Goal: Communication & Community: Participate in discussion

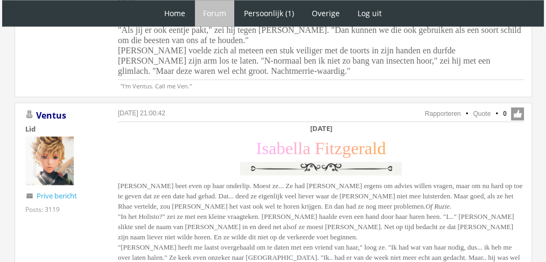
scroll to position [1529, 0]
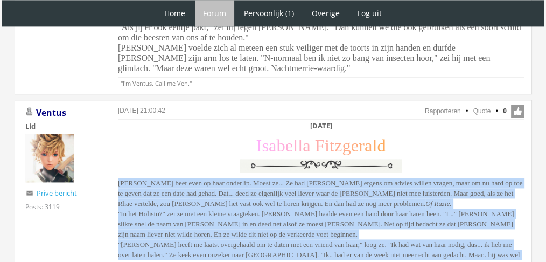
drag, startPoint x: 105, startPoint y: 138, endPoint x: 241, endPoint y: 215, distance: 156.3
click at [241, 215] on div "14 augustus 2025 om 21:00:42 Rapporteren Quote 0 Acties: Rapporteren Quote Vent…" at bounding box center [274, 195] width 518 height 191
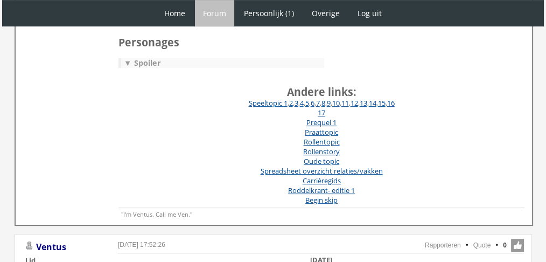
scroll to position [0, 0]
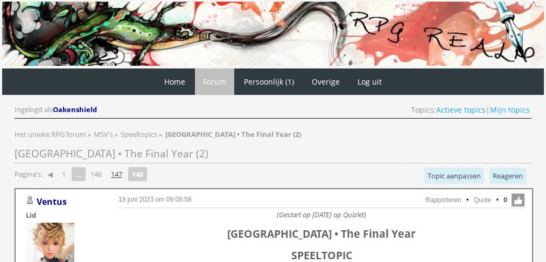
click at [117, 176] on link "147" at bounding box center [117, 173] width 20 height 15
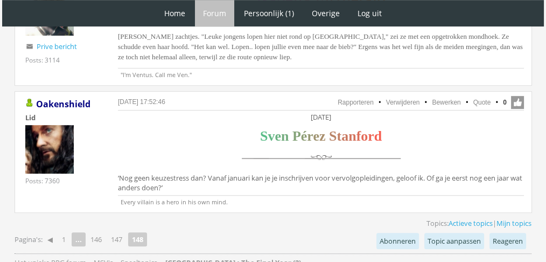
scroll to position [670, 0]
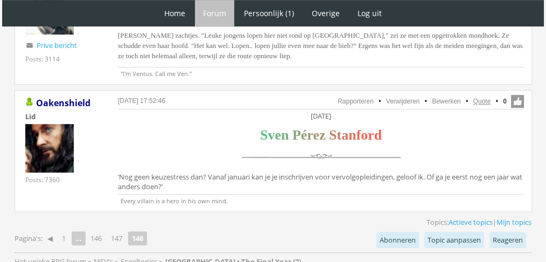
click at [480, 100] on link "Quote" at bounding box center [483, 102] width 18 height 8
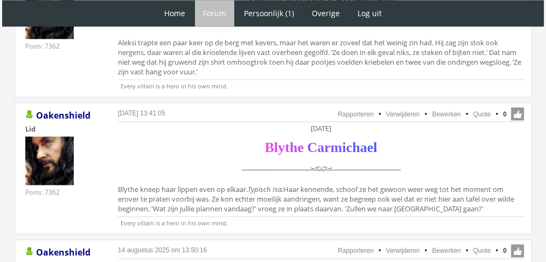
scroll to position [1616, 0]
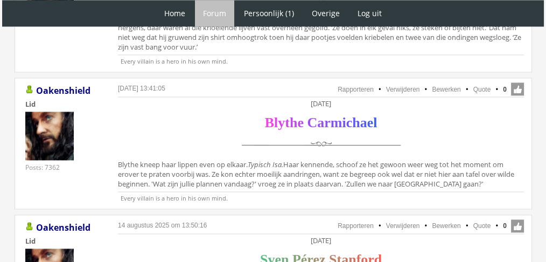
click at [485, 82] on ul "Rapporteren Verwijderen Bewerken Quote 0" at bounding box center [321, 89] width 406 height 14
click at [475, 86] on link "Quote" at bounding box center [483, 90] width 18 height 8
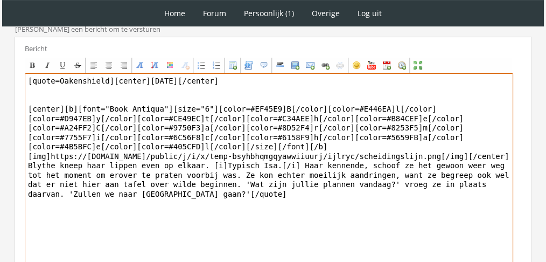
scroll to position [336, 0]
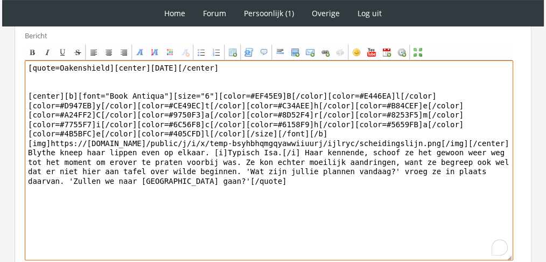
drag, startPoint x: 89, startPoint y: 142, endPoint x: 0, endPoint y: 152, distance: 90.0
click at [0, 152] on div "1 Home Forum Forum index Actieve topics Mijn topics Persoonlijk (1) Profiel Pri…" at bounding box center [273, 10] width 546 height 693
paste textarea "‘[PERSON_NAME]!’ Blythe sloeg haar hand voor haar mond – ze rolde vandaag van d…"
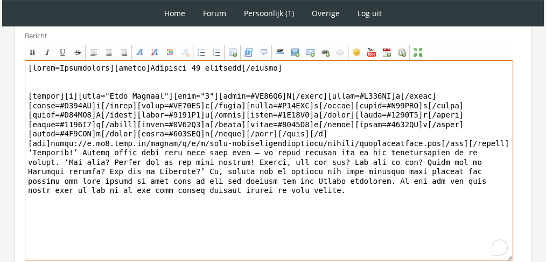
drag, startPoint x: 102, startPoint y: 66, endPoint x: 0, endPoint y: 10, distance: 116.5
click at [0, 10] on div "1 Home Forum Forum index Actieve topics Mijn topics Persoonlijk (1) Profiel Pri…" at bounding box center [273, 10] width 546 height 693
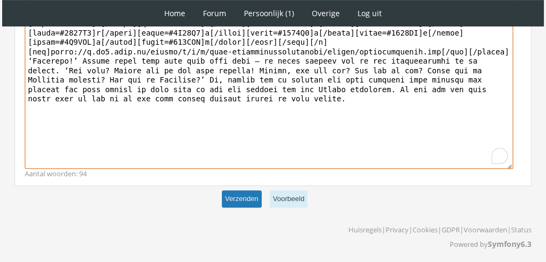
type textarea "[center]Zaterdag 27 november[/center] [center][b][font="Book Antiqua"][size="6"…"
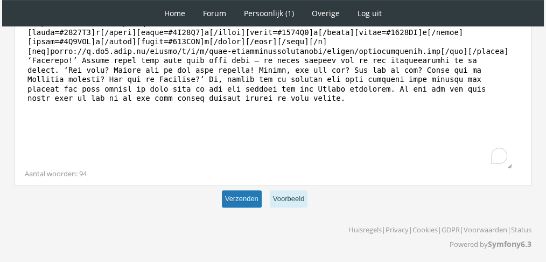
scroll to position [428, 0]
click at [239, 193] on button "Verzenden" at bounding box center [242, 199] width 40 height 18
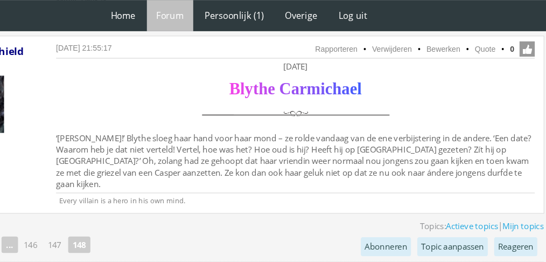
scroll to position [1789, 0]
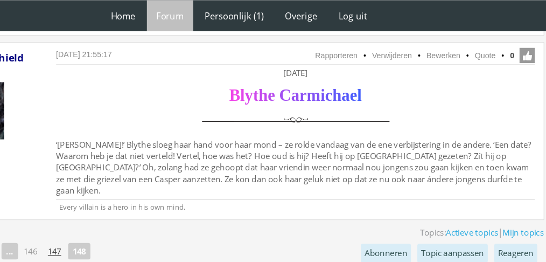
click at [120, 205] on link "147" at bounding box center [117, 212] width 20 height 15
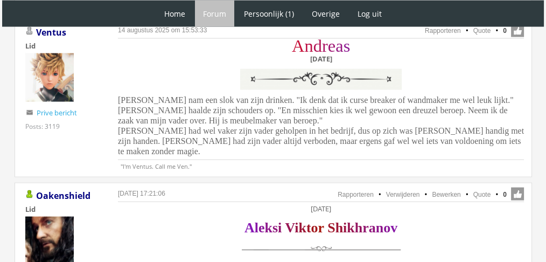
scroll to position [2272, 0]
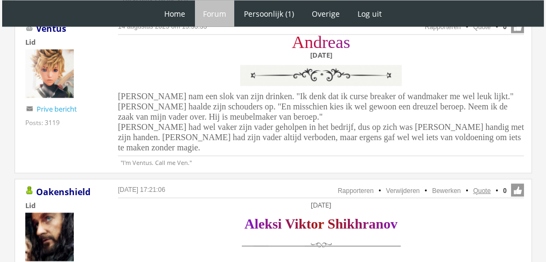
click at [488, 187] on link "Quote" at bounding box center [483, 191] width 18 height 8
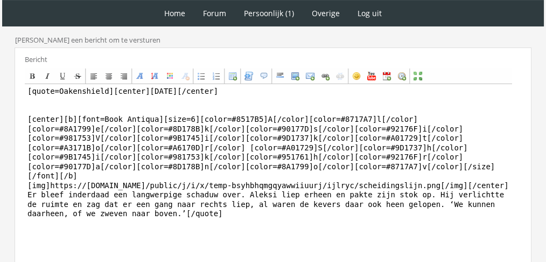
scroll to position [306, 0]
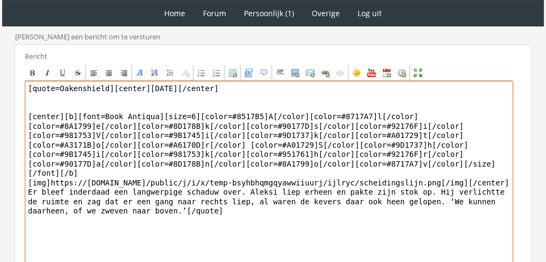
click at [26, 193] on textarea "[quote=Oakenshield][center]Donderdag 25 november[/center] [center][b][font=Book…" at bounding box center [269, 181] width 489 height 200
drag, startPoint x: 133, startPoint y: 224, endPoint x: 19, endPoint y: 188, distance: 119.1
click at [19, 188] on div "Bericht Bold Italic Underline Strikethrough Align left Center Align right Font …" at bounding box center [273, 171] width 517 height 254
paste textarea "‘Ik heb nog steeds het idee dat ik eraf en toe een onder m’n shirt voel kruipen…"
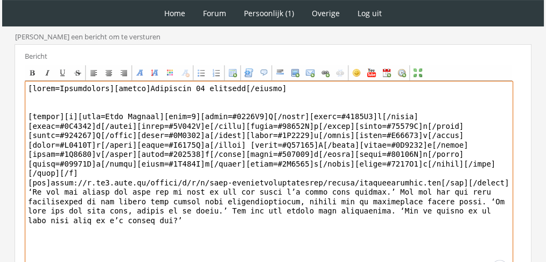
drag, startPoint x: 103, startPoint y: 96, endPoint x: 0, endPoint y: 75, distance: 105.5
click at [0, 75] on div "1 Home Forum Forum index Actieve topics Mijn topics Persoonlijk (1) Profiel Pri…" at bounding box center [273, 35] width 546 height 683
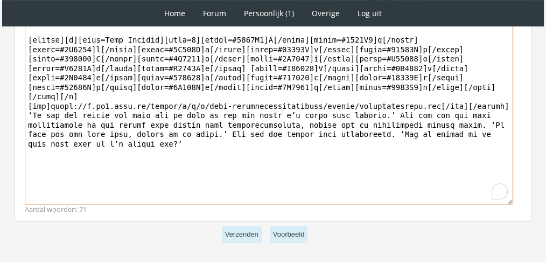
scroll to position [403, 0]
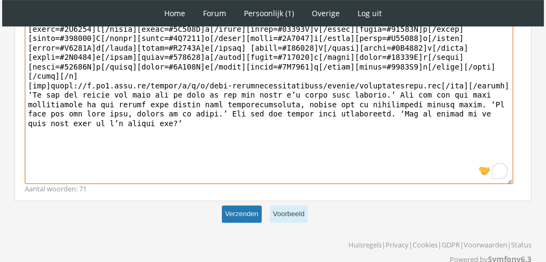
type textarea "[center]Donderdag 25 november[/center] [center][b][font=Book Antiqua][size=6][c…"
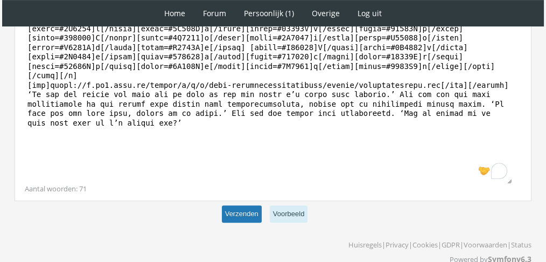
scroll to position [403, 0]
click at [236, 221] on button "Verzenden" at bounding box center [242, 215] width 40 height 18
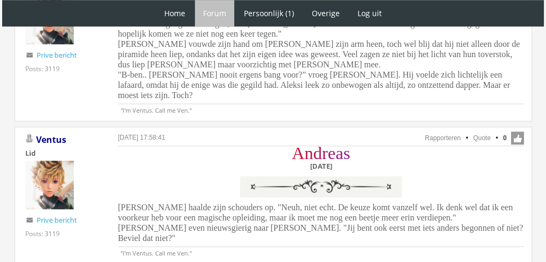
scroll to position [923, 0]
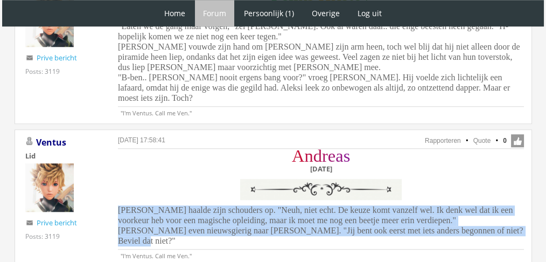
drag, startPoint x: 525, startPoint y: 219, endPoint x: 115, endPoint y: 195, distance: 410.2
click at [115, 195] on div "14 augustus 2025 om 17:58:41 Rapporteren Quote 0 Acties: Rapporteren Quote Vent…" at bounding box center [274, 197] width 518 height 137
copy span "Andreas haalde zijn schouders op. "Neuh, niet echt. De keuze komt vanzelf wel. …"
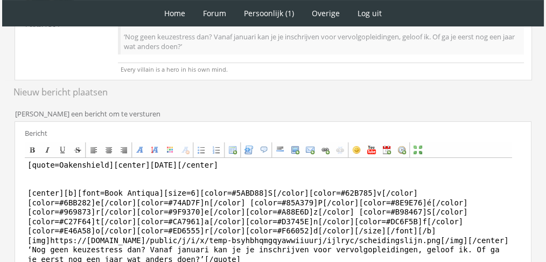
scroll to position [382, 0]
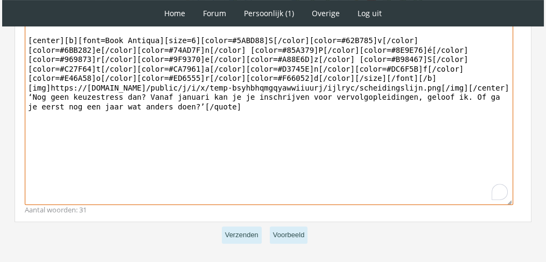
drag, startPoint x: 309, startPoint y: 187, endPoint x: 26, endPoint y: 71, distance: 306.2
click at [26, 71] on textarea "[quote=Oakenshield][center]Zaterdag 27 november[/center] [center][b][font=Book …" at bounding box center [269, 105] width 489 height 200
click at [50, 103] on textarea "[quote=Oakenshield][center]Zaterdag 27 november[/center] [center][b][font=Book …" at bounding box center [269, 105] width 489 height 200
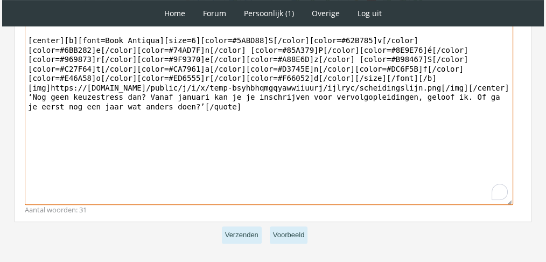
paste textarea "Ja, ik werkte als Oblivator voor het ministerie. Het was alleen minder afwissel…"
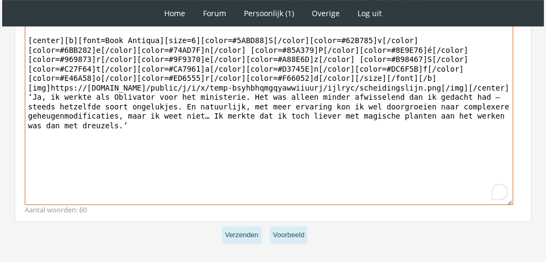
scroll to position [258, 0]
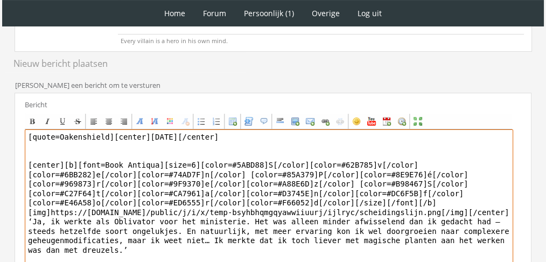
drag, startPoint x: 105, startPoint y: 130, endPoint x: 0, endPoint y: 102, distance: 108.6
click at [0, 102] on div "1 Home Forum Forum index Actieve topics Mijn topics Persoonlijk (1) Profiel Pri…" at bounding box center [273, 83] width 546 height 683
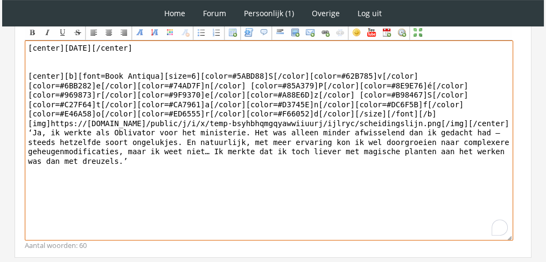
scroll to position [356, 0]
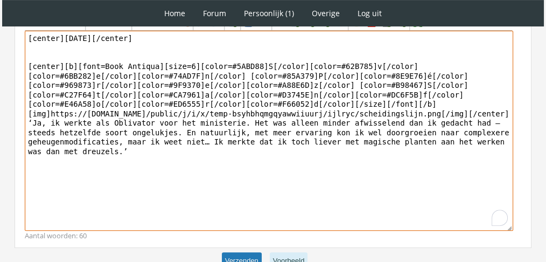
type textarea "[center]Zaterdag 27 november[/center] [center][b][font=Book Antiqua][size=6][co…"
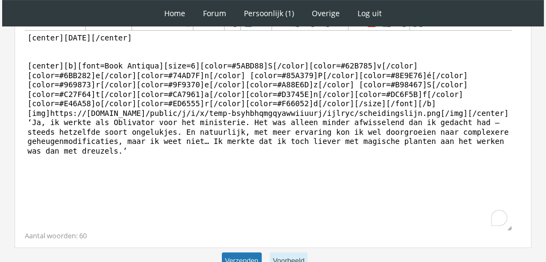
click at [239, 252] on button "Verzenden" at bounding box center [242, 261] width 40 height 18
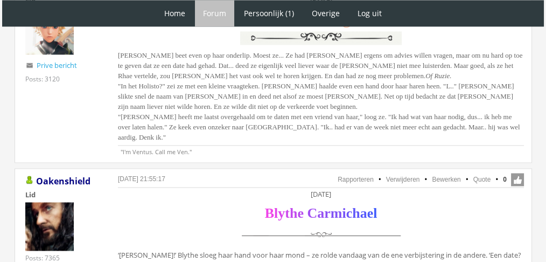
scroll to position [1682, 0]
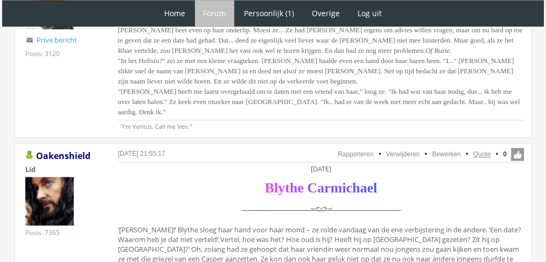
click at [482, 150] on link "Quote" at bounding box center [483, 154] width 18 height 8
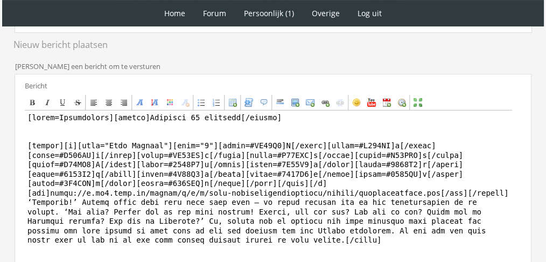
scroll to position [342, 0]
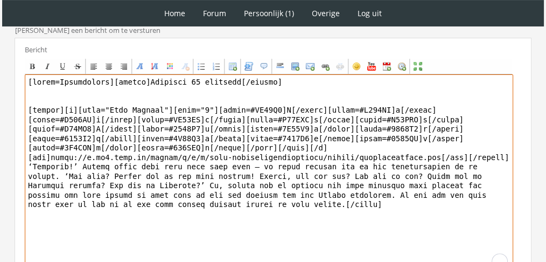
drag, startPoint x: 88, startPoint y: 252, endPoint x: 18, endPoint y: 156, distance: 118.9
click at [18, 156] on div "Bericht Bold Italic Underline Strikethrough Align left Center Align right Font …" at bounding box center [273, 165] width 517 height 254
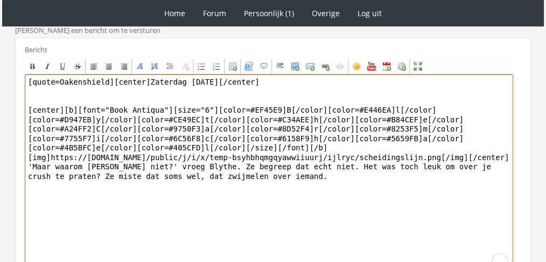
drag, startPoint x: 123, startPoint y: 82, endPoint x: 0, endPoint y: 34, distance: 132.6
click at [0, 34] on div "1 Home Forum Forum index Actieve topics Mijn topics Persoonlijk (1) Profiel Pri…" at bounding box center [273, 14] width 546 height 712
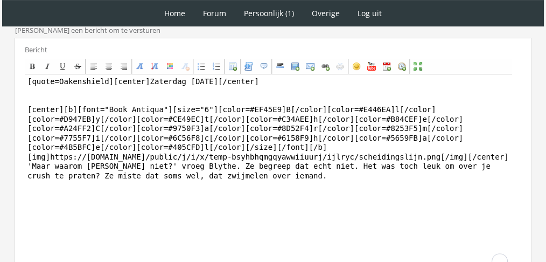
click at [102, 61] on div "Bold Italic Underline Strikethrough Align left Center Align right Font Name Fon…" at bounding box center [269, 67] width 488 height 16
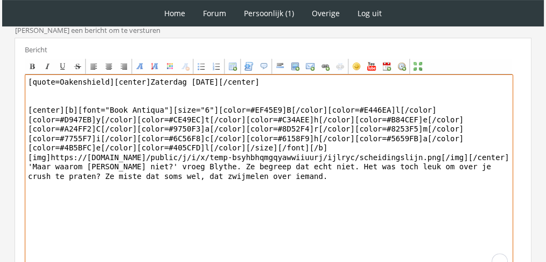
click at [107, 74] on textarea "[quote=Oakenshield][center]Zaterdag 27 november[/center] [center][b][font="Book…" at bounding box center [269, 174] width 489 height 200
drag, startPoint x: 106, startPoint y: 65, endPoint x: 0, endPoint y: 48, distance: 107.0
click at [0, 48] on div "1 Home Forum Forum index Actieve topics Mijn topics Persoonlijk (1) Profiel Pri…" at bounding box center [273, 14] width 546 height 712
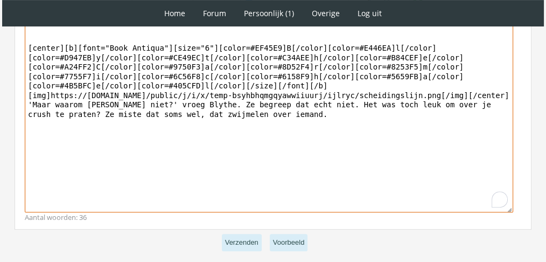
scroll to position [423, 0]
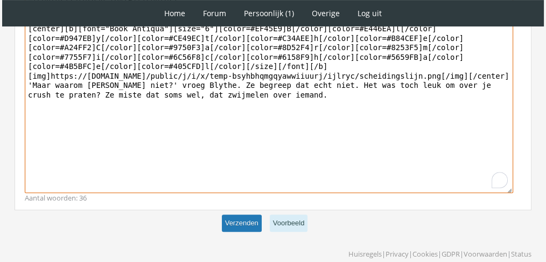
type textarea "=[center]Zaterdag 27 november[/center] [center][b][font="Book Antiqua"][size="6…"
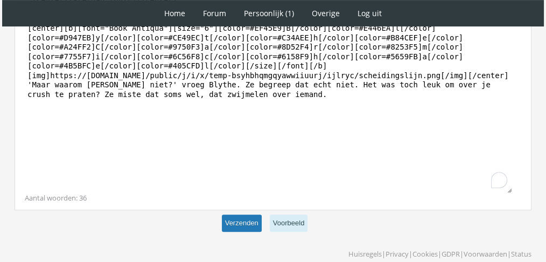
click at [255, 214] on button "Verzenden" at bounding box center [242, 223] width 40 height 18
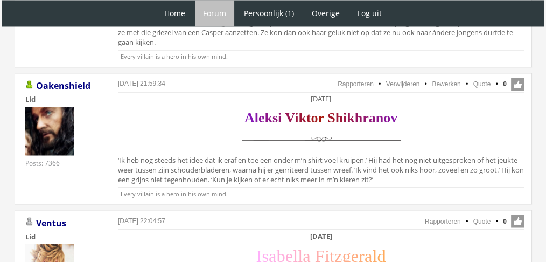
scroll to position [1885, 0]
